Goal: Task Accomplishment & Management: Use online tool/utility

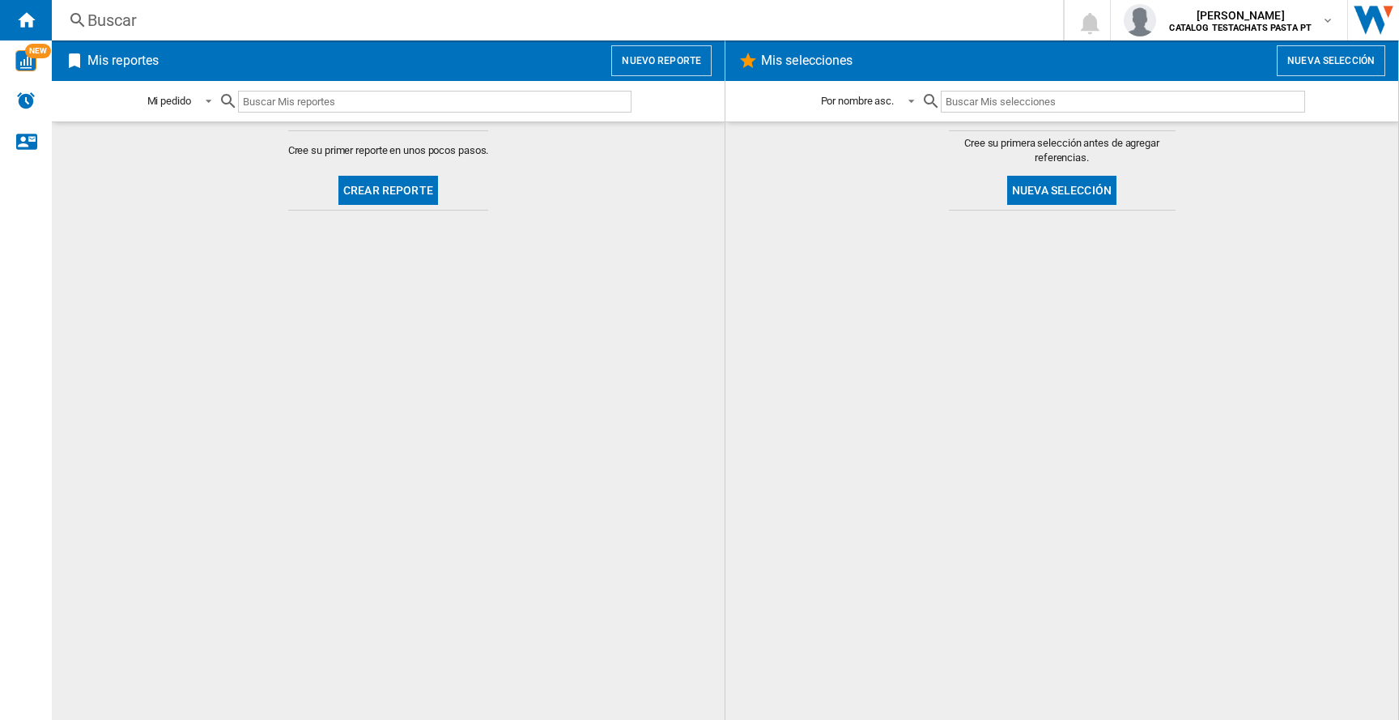
click at [661, 82] on div "Mi pedido Mi pedido Por tipo de reporte Por nombre asc. Por nombre desc." at bounding box center [388, 101] width 673 height 40
click at [662, 76] on div "Mis reportes Nuevo reporte" at bounding box center [388, 60] width 673 height 40
click at [662, 70] on button "Nuevo reporte" at bounding box center [661, 60] width 100 height 31
click at [665, 64] on button "Nuevo reporte" at bounding box center [661, 60] width 100 height 31
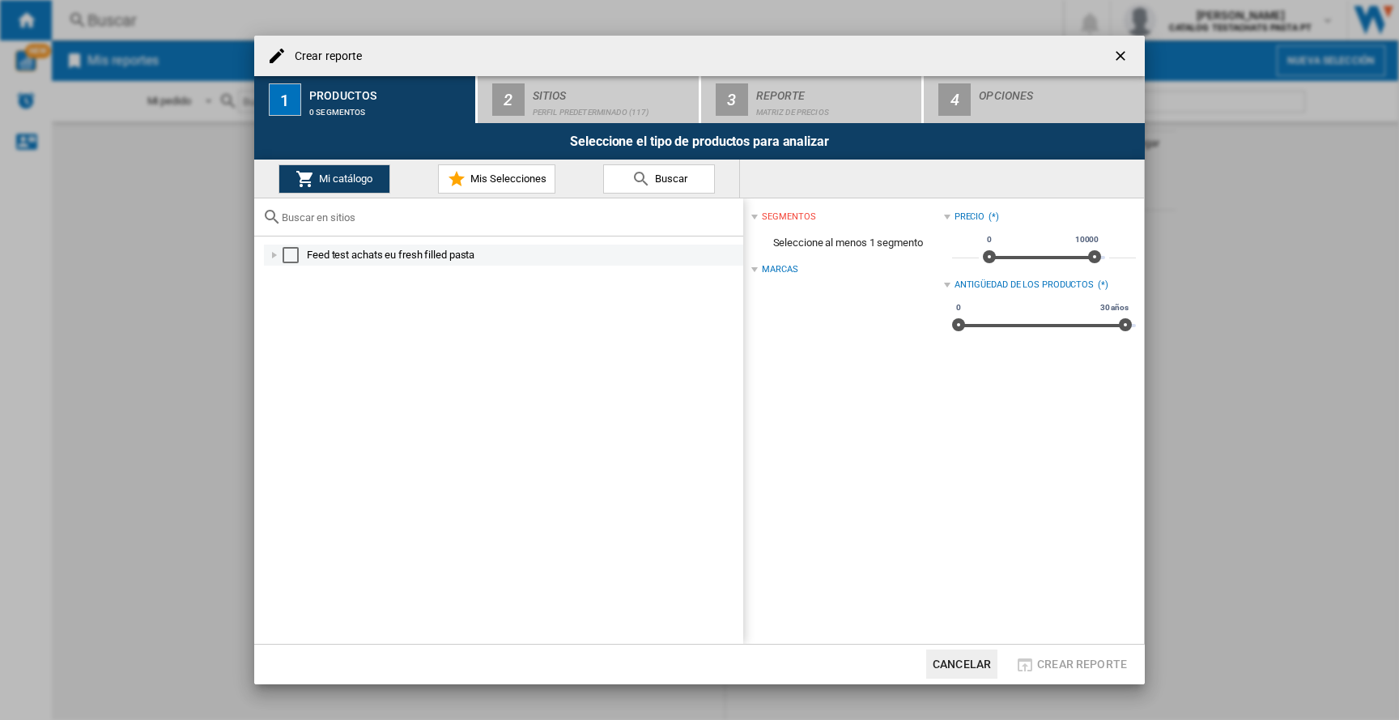
click at [278, 260] on div at bounding box center [274, 255] width 16 height 16
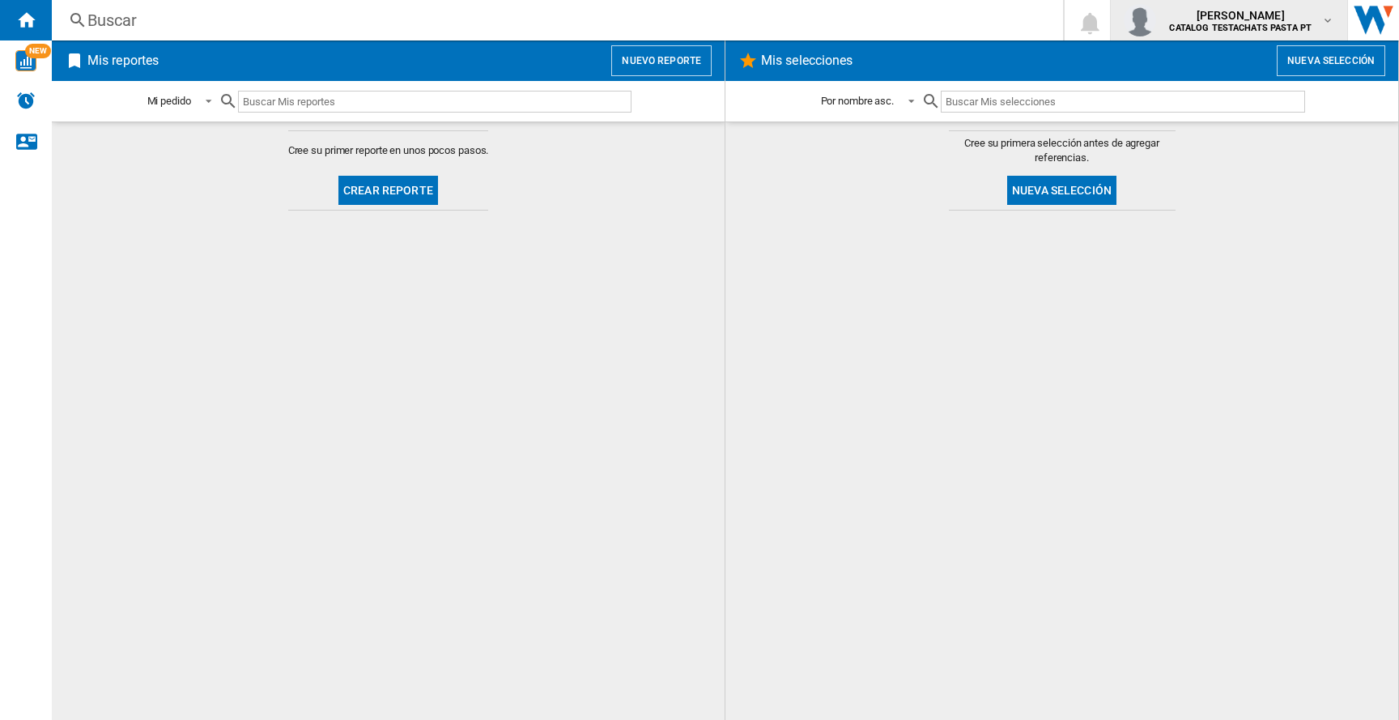
click at [1187, 27] on b "CATALOG TESTACHATS PASTA PT" at bounding box center [1240, 28] width 142 height 11
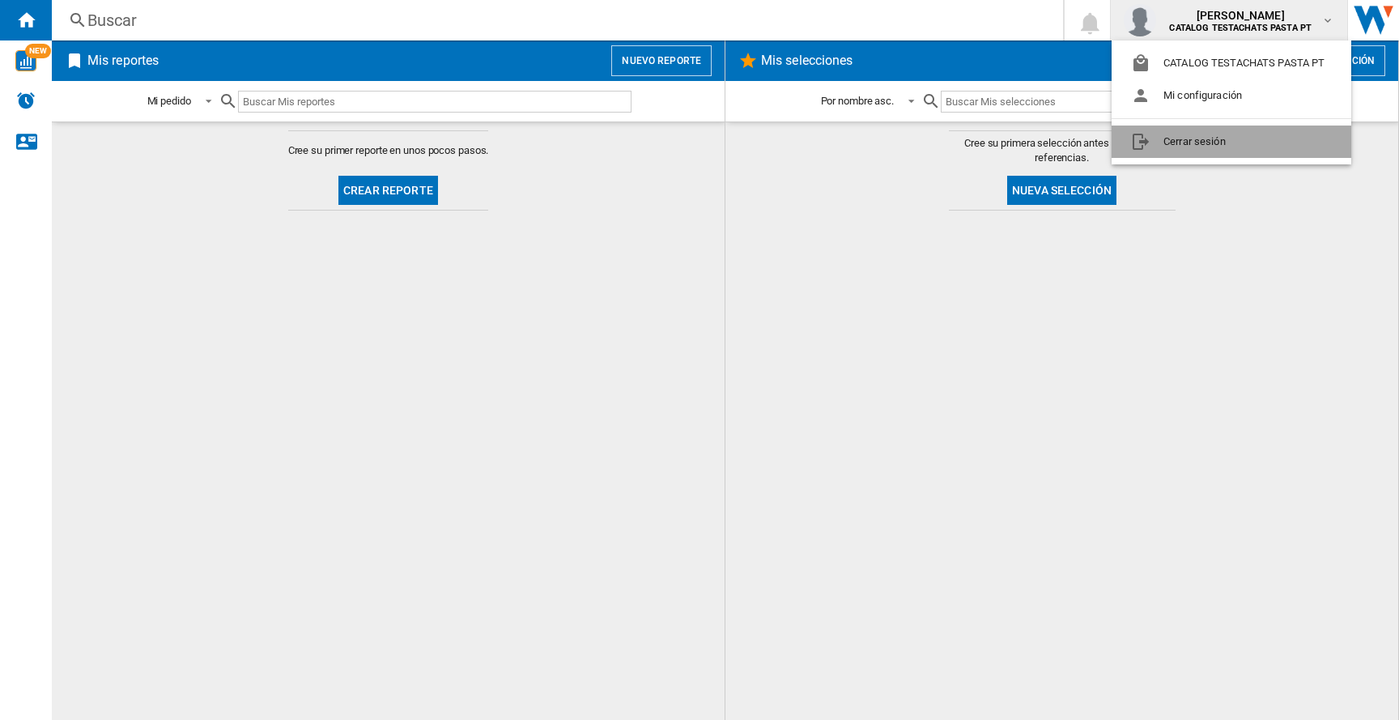
click at [1162, 138] on button "Cerrar sesión" at bounding box center [1232, 141] width 240 height 32
